Goal: Information Seeking & Learning: Learn about a topic

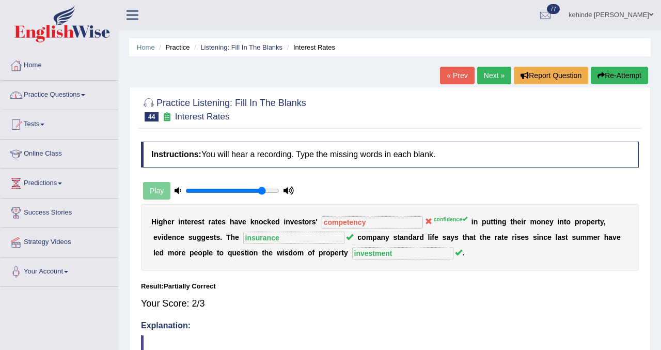
click at [37, 64] on link "Home" at bounding box center [60, 64] width 118 height 26
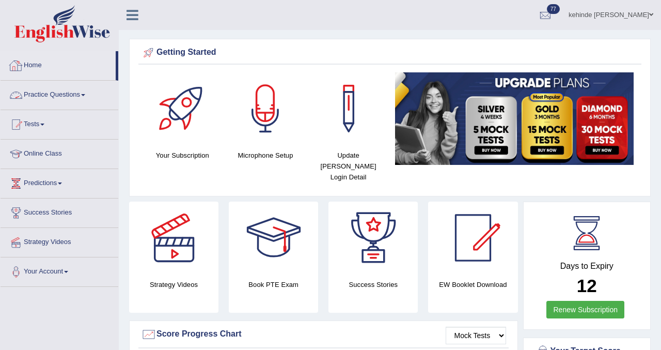
click at [36, 67] on link "Home" at bounding box center [58, 64] width 115 height 26
click at [38, 126] on link "Tests" at bounding box center [60, 123] width 118 height 26
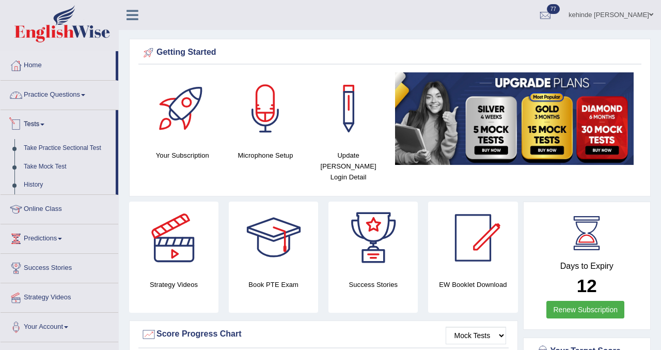
click at [43, 103] on link "Practice Questions" at bounding box center [60, 94] width 118 height 26
